Goal: Navigation & Orientation: Find specific page/section

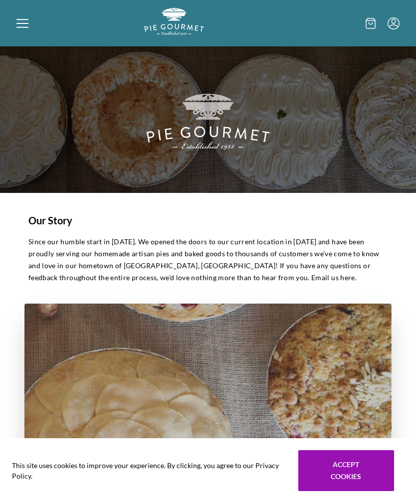
click at [22, 22] on icon at bounding box center [22, 23] width 12 height 12
click at [26, 22] on div "Home Shop" at bounding box center [208, 251] width 416 height 503
click at [21, 20] on icon at bounding box center [22, 19] width 12 height 1
click at [26, 26] on div "Home Shop" at bounding box center [208, 251] width 416 height 503
click at [23, 25] on icon at bounding box center [22, 23] width 12 height 12
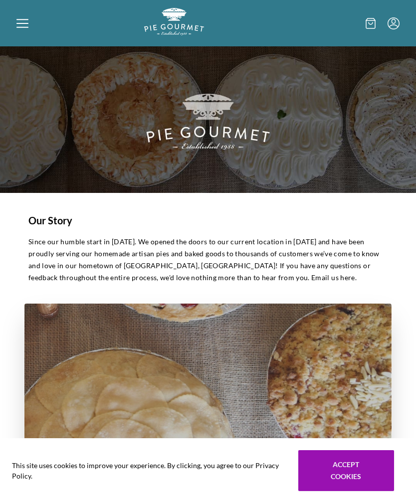
click at [21, 21] on icon at bounding box center [22, 23] width 12 height 12
click at [25, 25] on div "Home Shop" at bounding box center [208, 251] width 416 height 503
click at [18, 19] on icon at bounding box center [22, 19] width 12 height 1
click at [378, 25] on div "Home Shop" at bounding box center [208, 251] width 416 height 503
click at [373, 23] on icon at bounding box center [371, 23] width 4 height 2
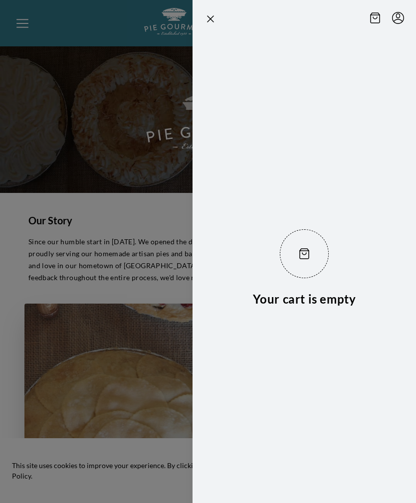
click at [216, 17] on icon "Close panel" at bounding box center [211, 19] width 12 height 12
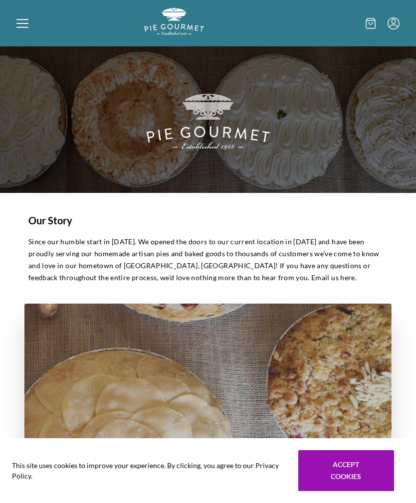
click at [26, 22] on icon at bounding box center [22, 23] width 12 height 12
click at [20, 23] on icon at bounding box center [22, 22] width 12 height 1
click at [18, 24] on div "Home Shop" at bounding box center [208, 251] width 416 height 503
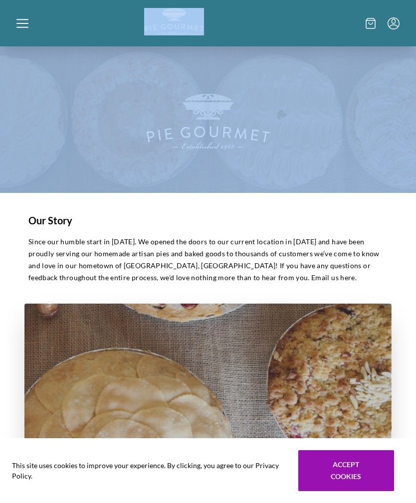
click at [26, 25] on icon at bounding box center [22, 23] width 12 height 12
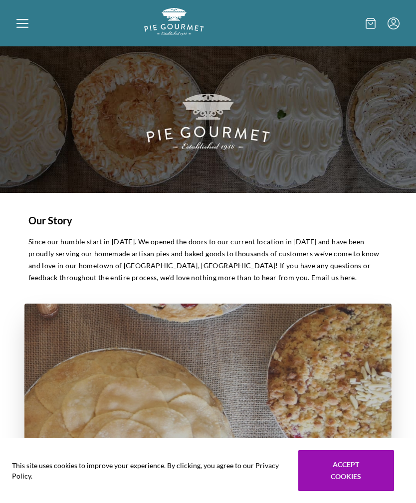
click at [19, 21] on icon at bounding box center [22, 23] width 12 height 12
click at [21, 25] on div "Home Shop" at bounding box center [208, 251] width 416 height 503
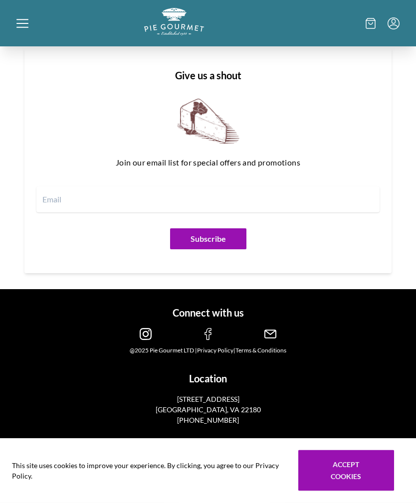
scroll to position [1369, 0]
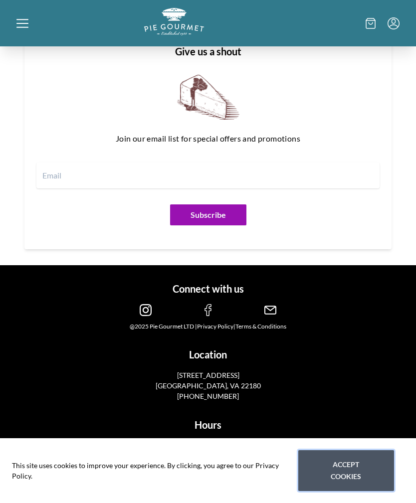
click at [373, 491] on button "Accept cookies" at bounding box center [346, 471] width 96 height 41
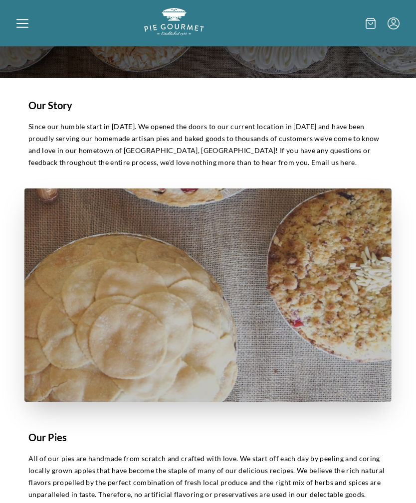
scroll to position [99, 0]
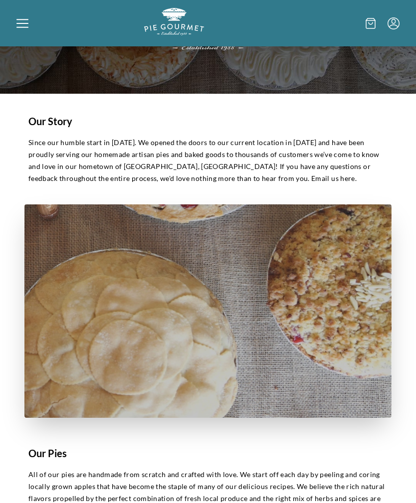
click at [22, 22] on icon at bounding box center [22, 23] width 12 height 12
click at [11, 22] on div "Home Shop" at bounding box center [208, 251] width 416 height 503
click at [23, 22] on icon at bounding box center [22, 23] width 12 height 12
click at [21, 23] on div "Home Shop" at bounding box center [208, 251] width 416 height 503
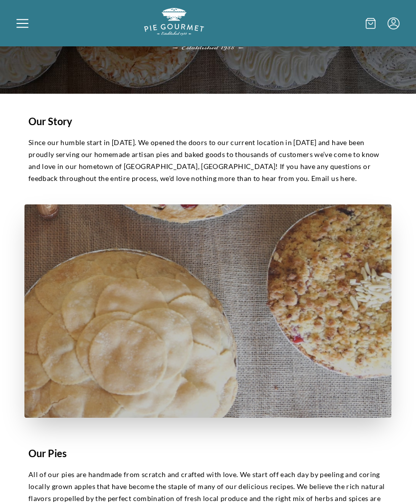
click at [18, 22] on icon at bounding box center [22, 23] width 12 height 12
click at [20, 22] on icon at bounding box center [22, 23] width 12 height 12
click at [392, 20] on div "Home Shop" at bounding box center [208, 251] width 416 height 503
click at [391, 21] on icon "Menu" at bounding box center [394, 23] width 12 height 12
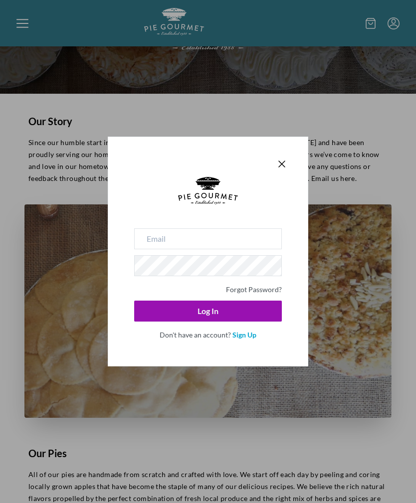
click at [284, 159] on icon "Close panel" at bounding box center [282, 164] width 12 height 12
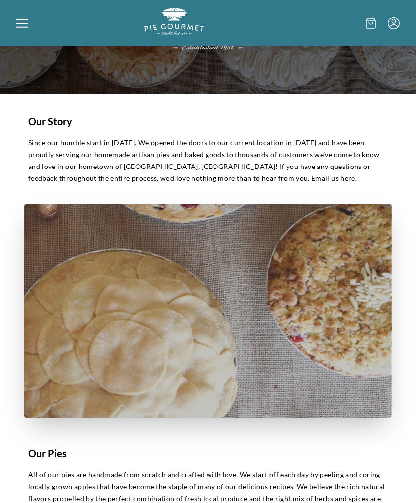
click at [23, 23] on icon at bounding box center [22, 22] width 12 height 1
click at [23, 24] on icon at bounding box center [22, 23] width 12 height 12
click at [20, 21] on div "Home Shop" at bounding box center [208, 251] width 416 height 503
click at [171, 20] on img "Logo" at bounding box center [174, 21] width 60 height 27
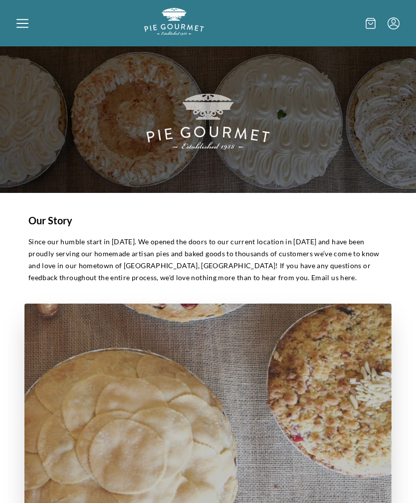
click at [20, 23] on icon at bounding box center [22, 22] width 12 height 1
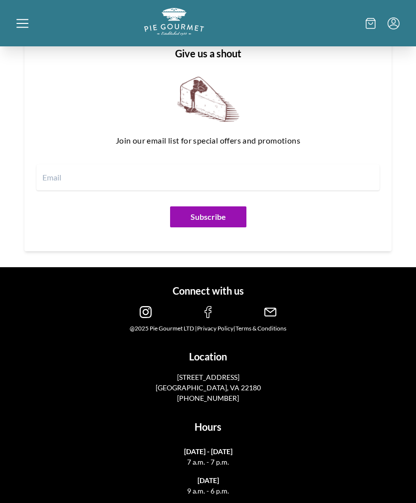
scroll to position [1369, 0]
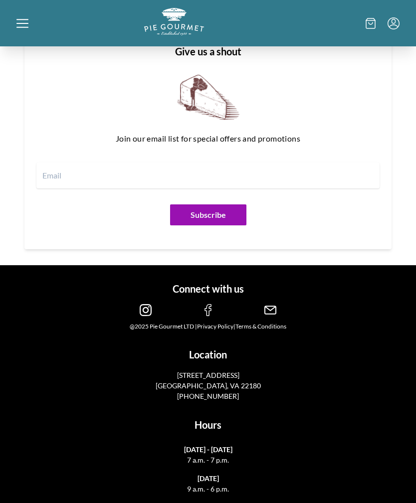
click at [166, 22] on div "Home Shop" at bounding box center [208, 251] width 416 height 503
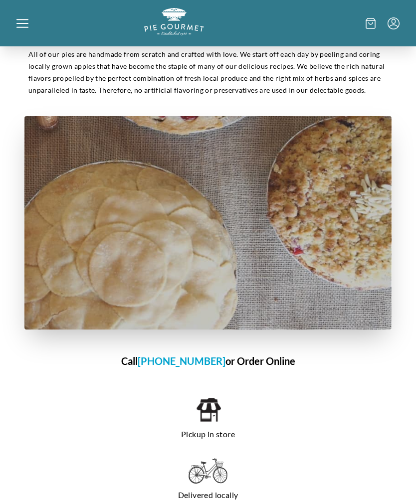
scroll to position [492, 0]
